Goal: Find specific page/section: Find specific page/section

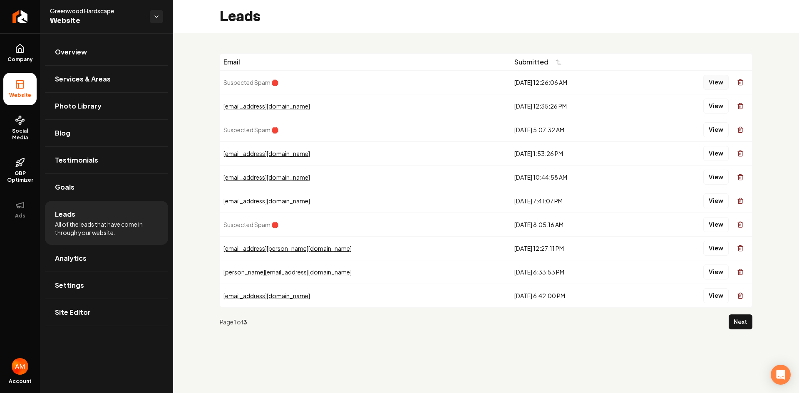
click at [717, 83] on button "View" at bounding box center [715, 82] width 25 height 15
click at [722, 108] on button "View" at bounding box center [715, 106] width 25 height 15
click at [103, 319] on link "Site Editor" at bounding box center [106, 312] width 123 height 27
